Goal: Information Seeking & Learning: Learn about a topic

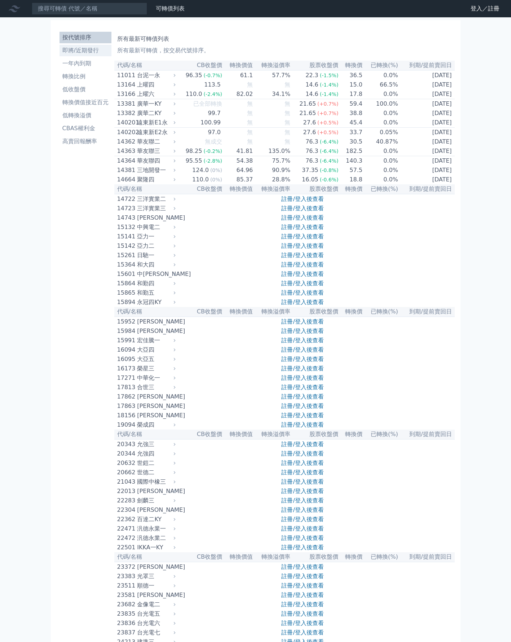
click at [79, 45] on link "即將/近期發行" at bounding box center [85, 51] width 52 height 12
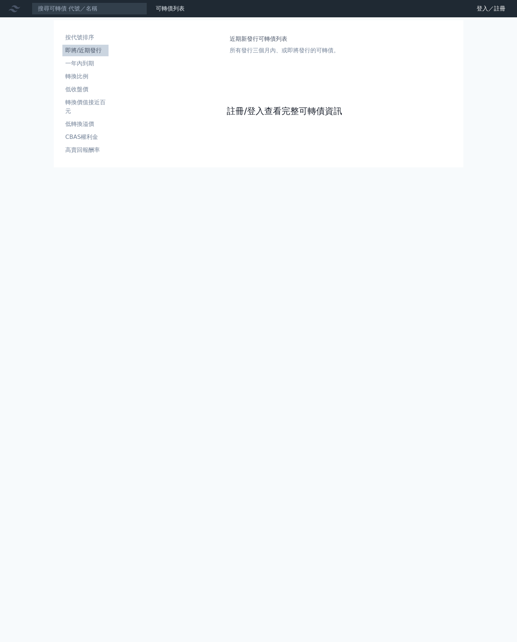
click at [254, 111] on link "註冊/登入查看完整可轉債資訊" at bounding box center [284, 111] width 115 height 12
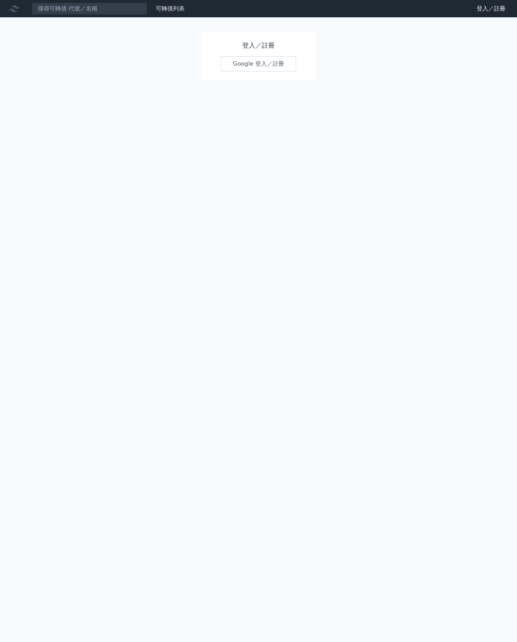
click at [265, 58] on link "Google 登入／註冊" at bounding box center [258, 63] width 75 height 15
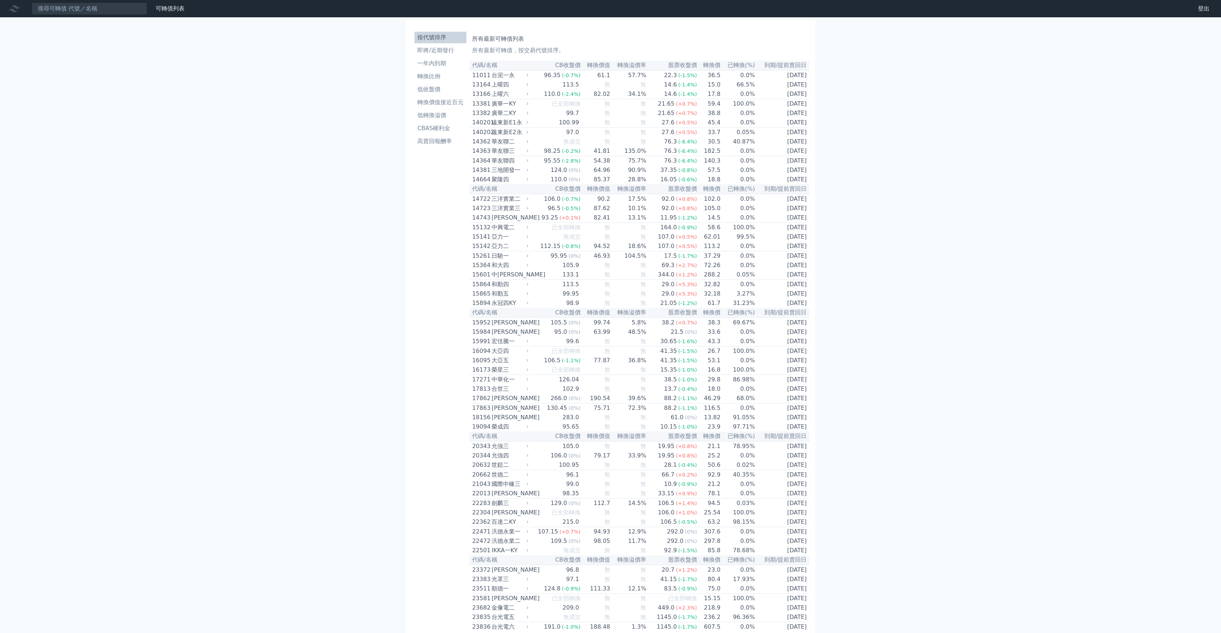
click at [446, 44] on ul "按代號排序 即將/近期發行 一年內到期 轉換比例 低收盤價 轉換價值接近百元 低轉換溢價 CBAS權利金 高賣回報酬率" at bounding box center [440, 89] width 52 height 115
click at [444, 52] on li "即將/近期發行" at bounding box center [440, 50] width 52 height 9
